Goal: Information Seeking & Learning: Check status

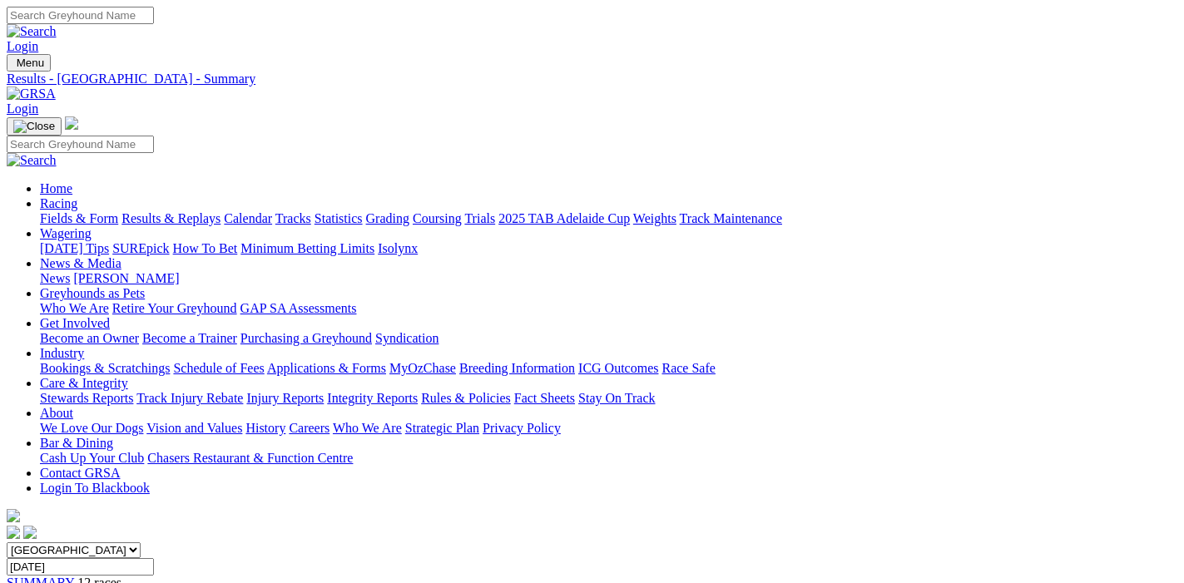
scroll to position [787, 0]
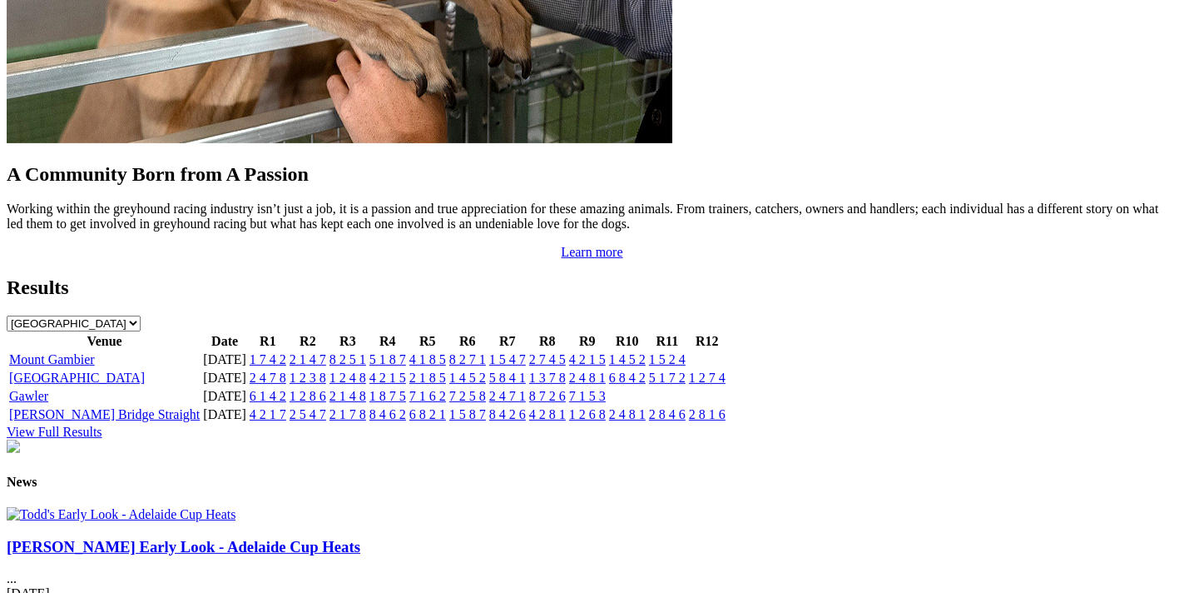
scroll to position [1333, 0]
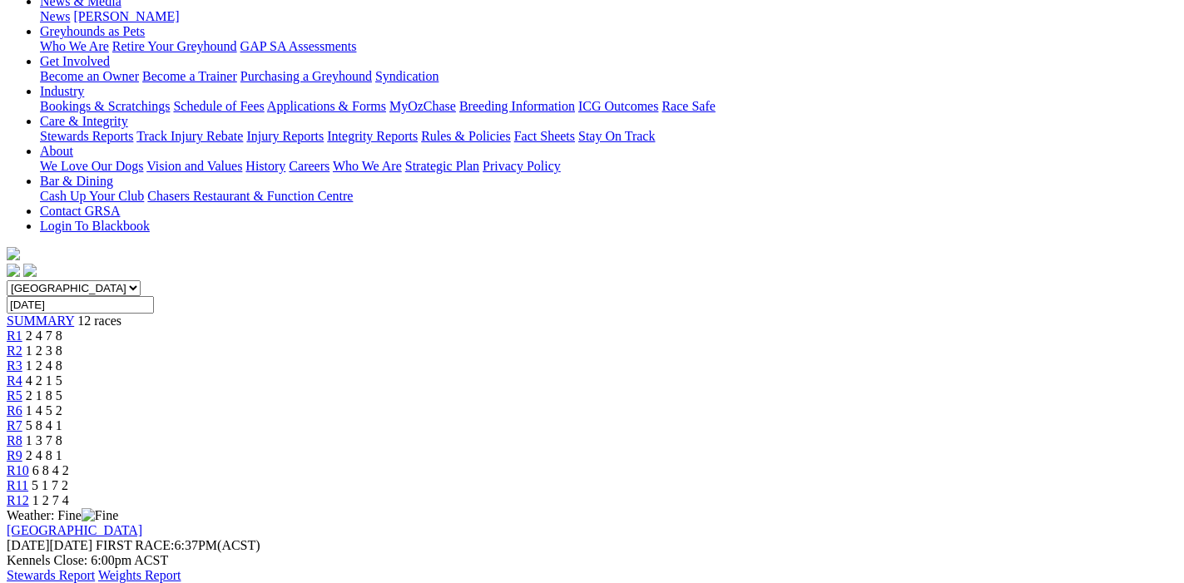
scroll to position [524, 0]
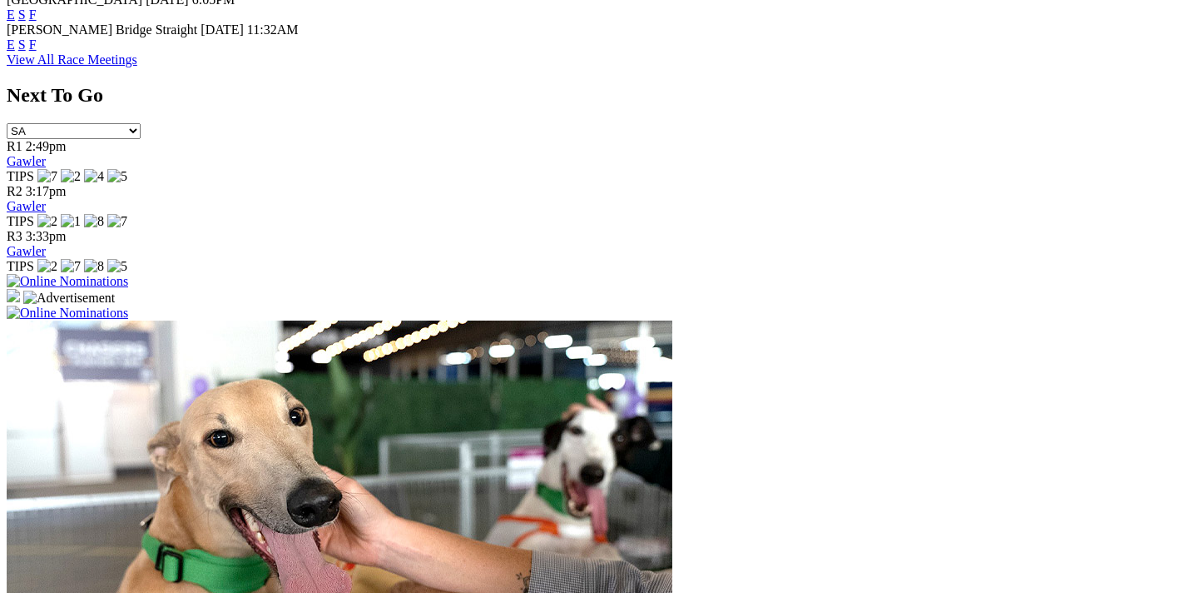
scroll to position [624, 0]
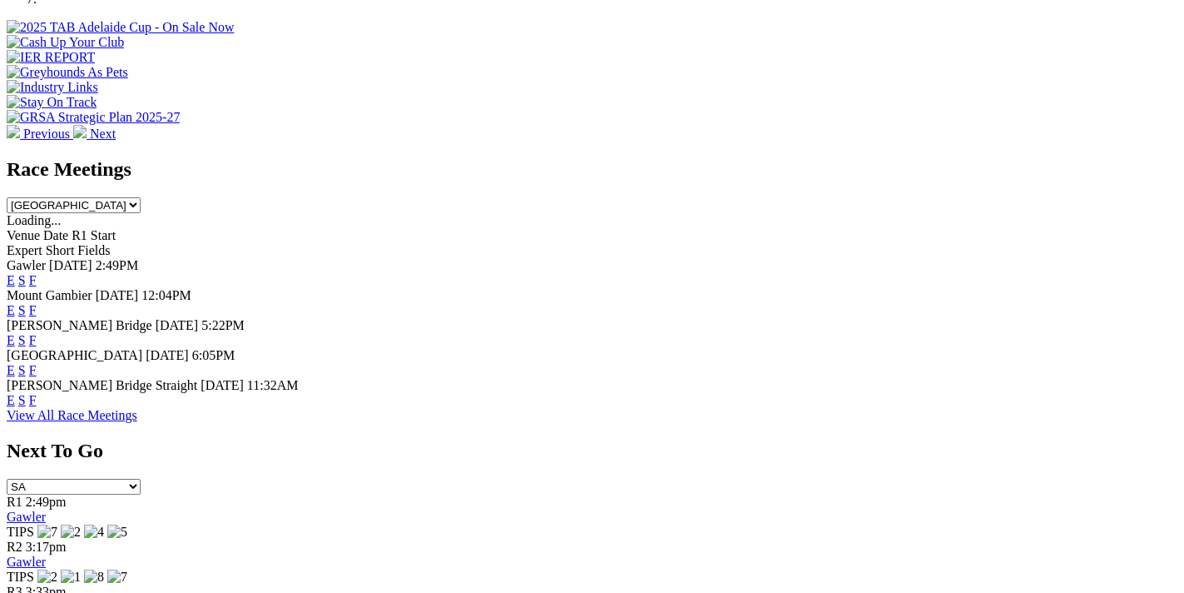
click at [37, 273] on link "F" at bounding box center [32, 280] width 7 height 14
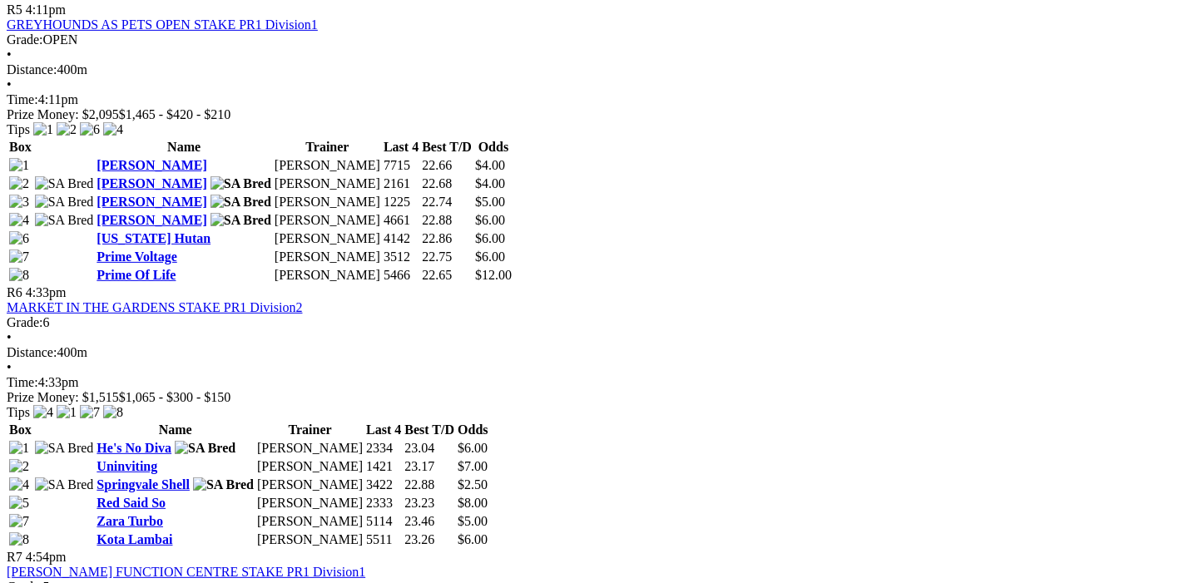
scroll to position [2099, 0]
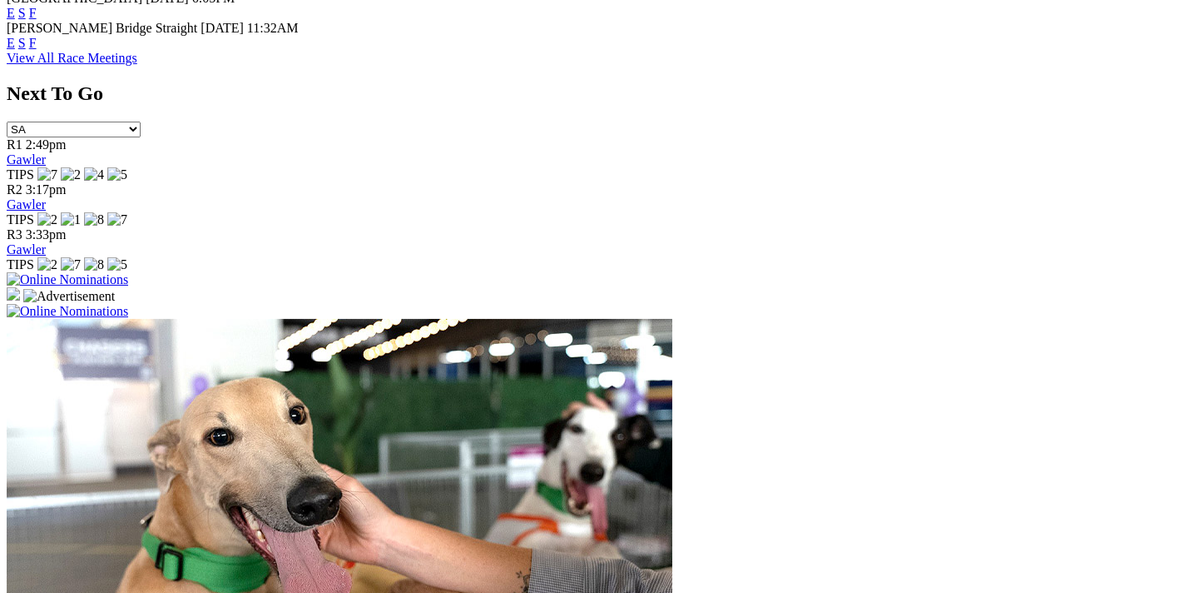
scroll to position [1426, 0]
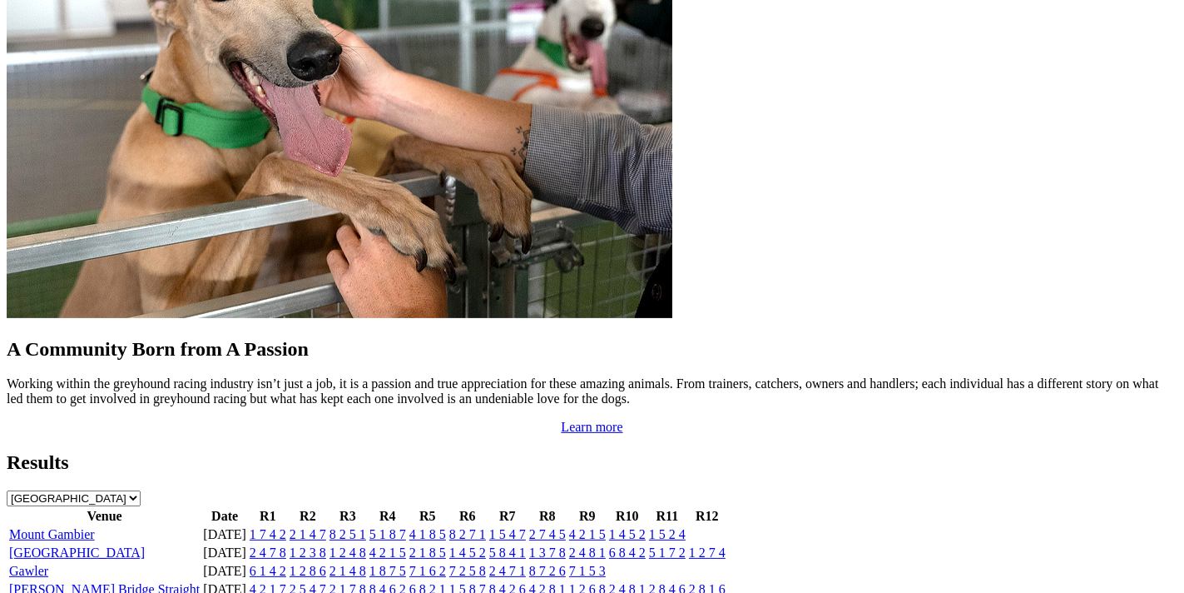
click at [95, 527] on link "Mount Gambier" at bounding box center [52, 534] width 86 height 14
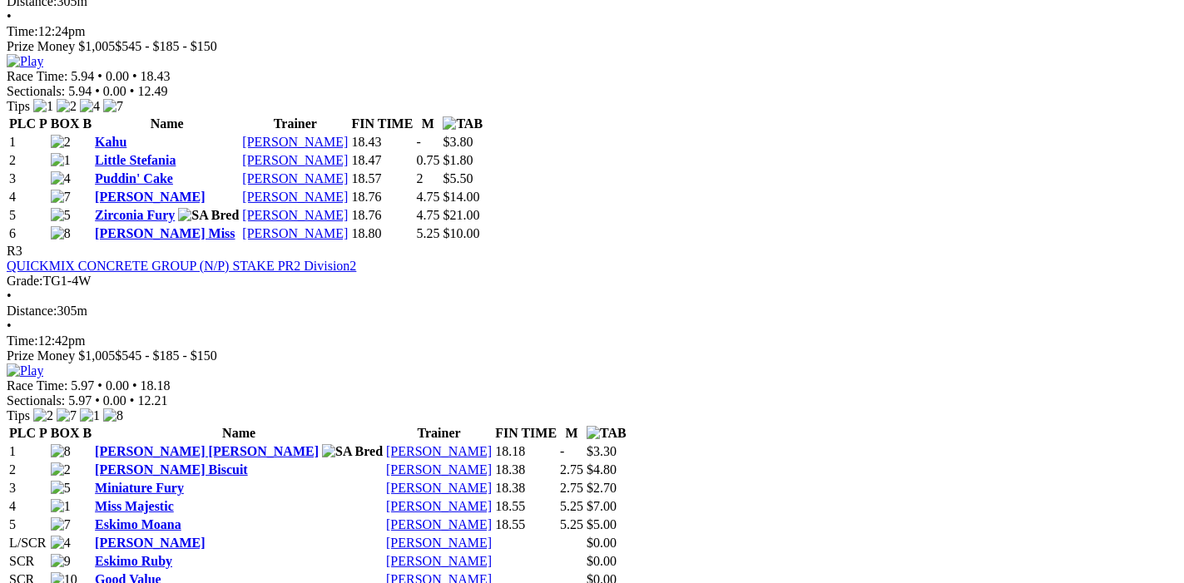
scroll to position [787, 0]
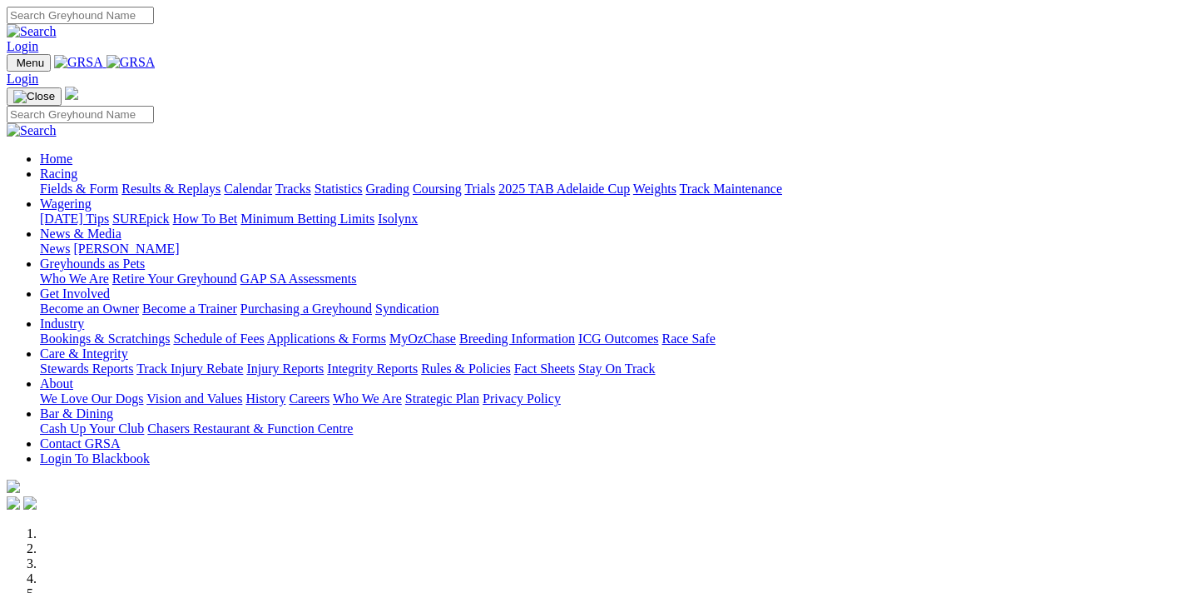
scroll to position [1426, 0]
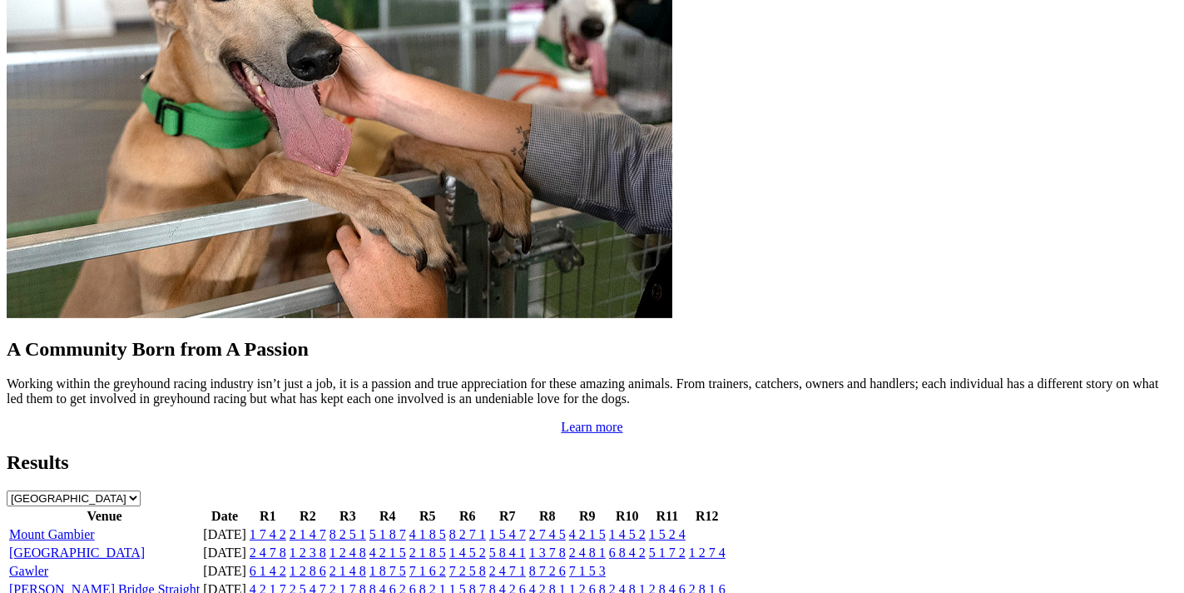
click at [87, 582] on link "[PERSON_NAME] Bridge Straight" at bounding box center [104, 589] width 191 height 14
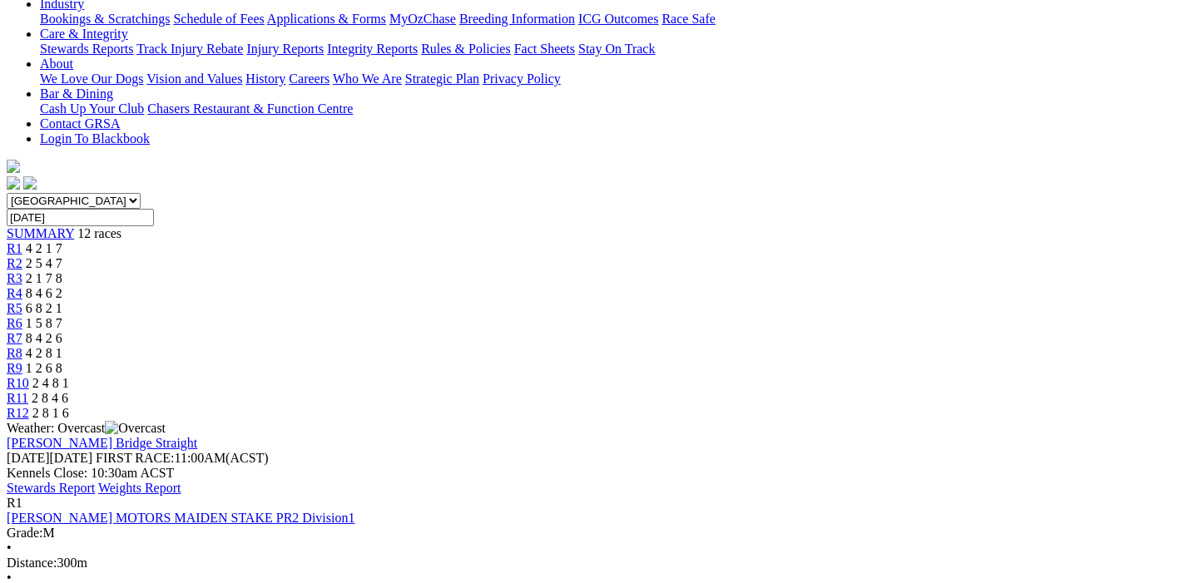
scroll to position [262, 0]
